Goal: Transaction & Acquisition: Obtain resource

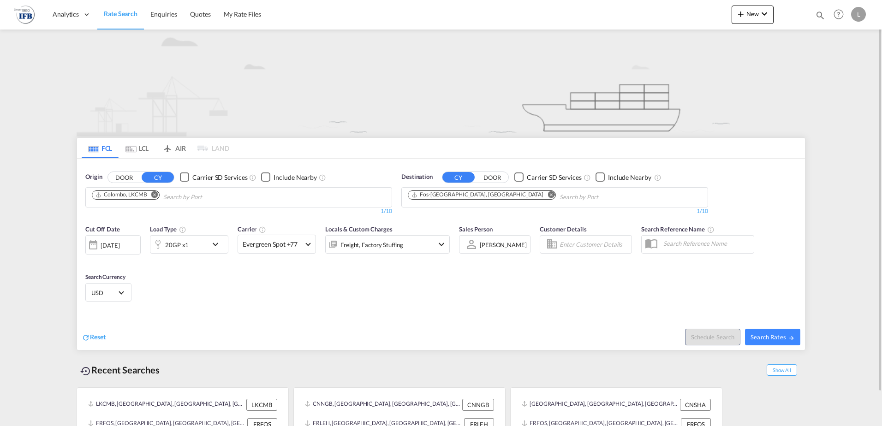
click at [155, 196] on md-icon "Remove" at bounding box center [154, 194] width 7 height 7
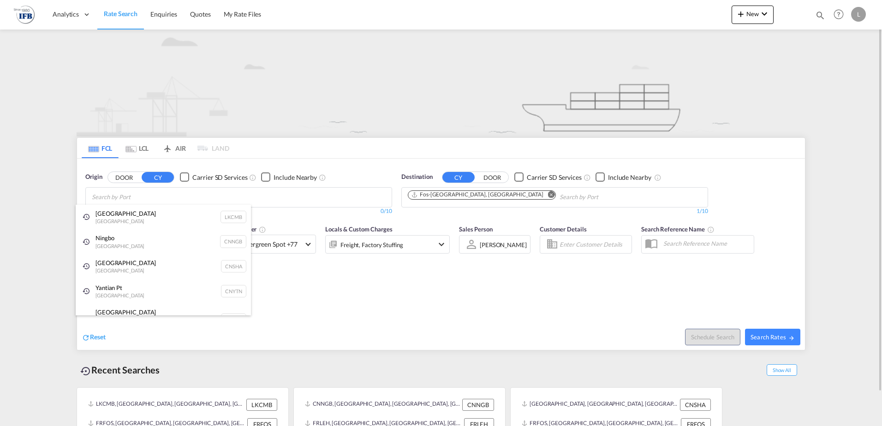
paste input "[GEOGRAPHIC_DATA]"
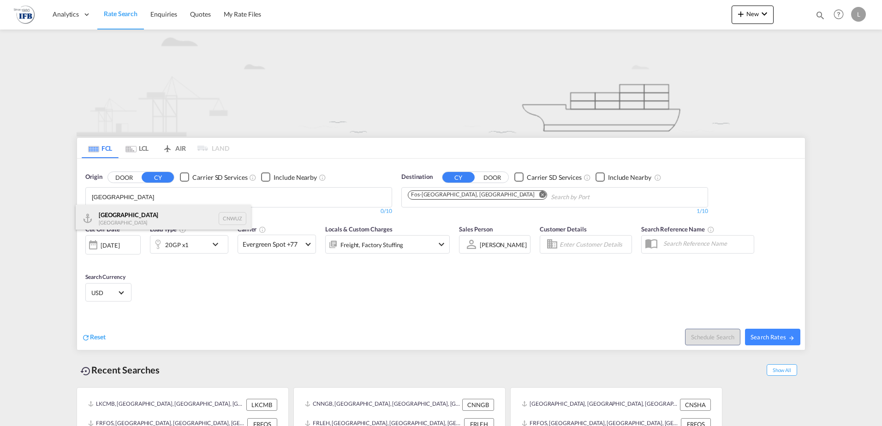
type input "[GEOGRAPHIC_DATA]"
click at [148, 214] on div "Wuzhou [GEOGRAPHIC_DATA] CNWUZ" at bounding box center [163, 219] width 175 height 28
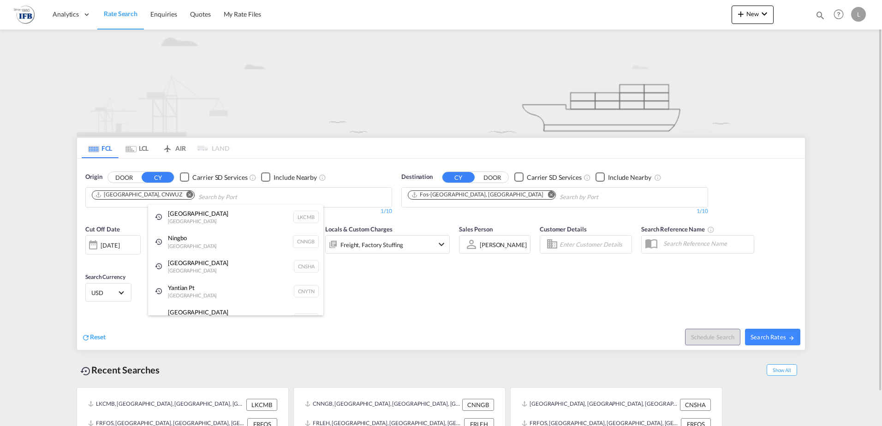
drag, startPoint x: 361, startPoint y: 309, endPoint x: 354, endPoint y: 306, distance: 7.2
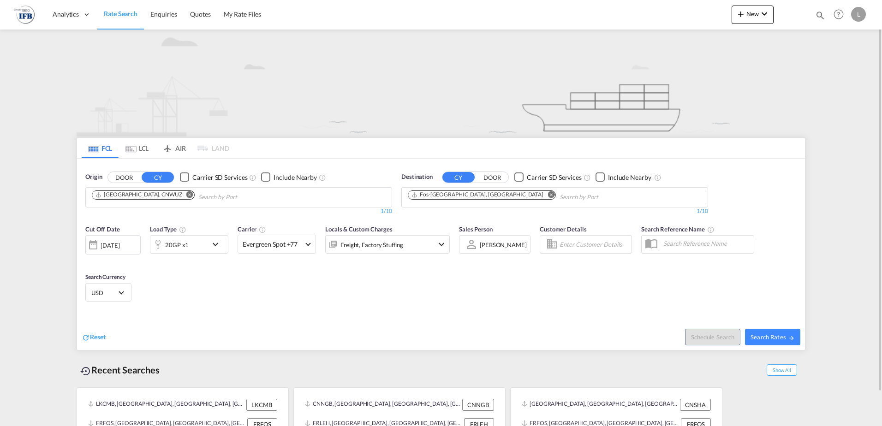
click at [218, 245] on md-icon "icon-chevron-down" at bounding box center [218, 244] width 16 height 11
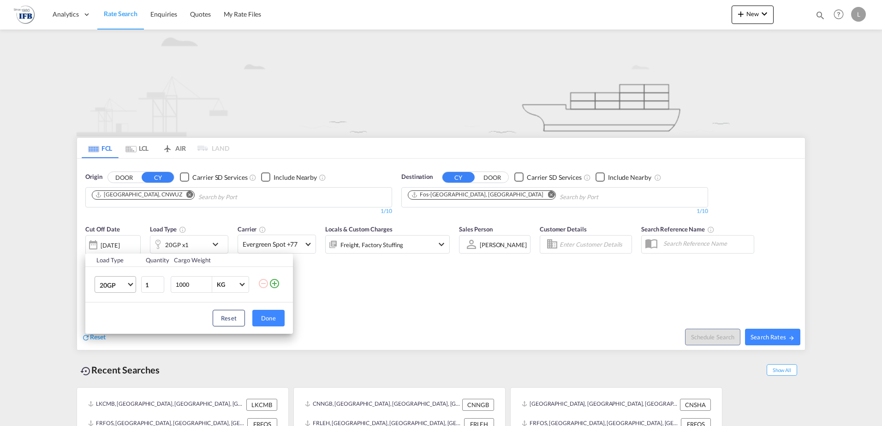
click at [130, 286] on md-select-value "20GP" at bounding box center [117, 285] width 37 height 16
click at [126, 332] on md-option "40HC" at bounding box center [123, 329] width 63 height 22
click at [265, 317] on button "Done" at bounding box center [268, 318] width 32 height 17
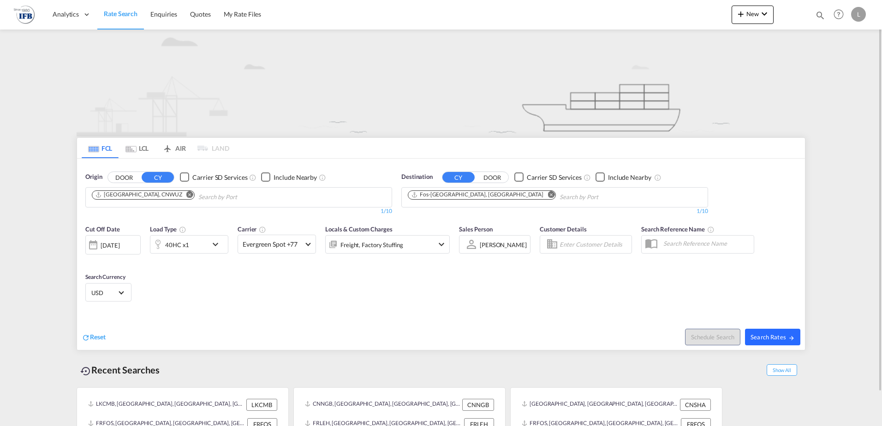
click at [771, 335] on span "Search Rates" at bounding box center [772, 336] width 44 height 7
type input "CNWUZ to FRFOS / [DATE]"
